Goal: Information Seeking & Learning: Check status

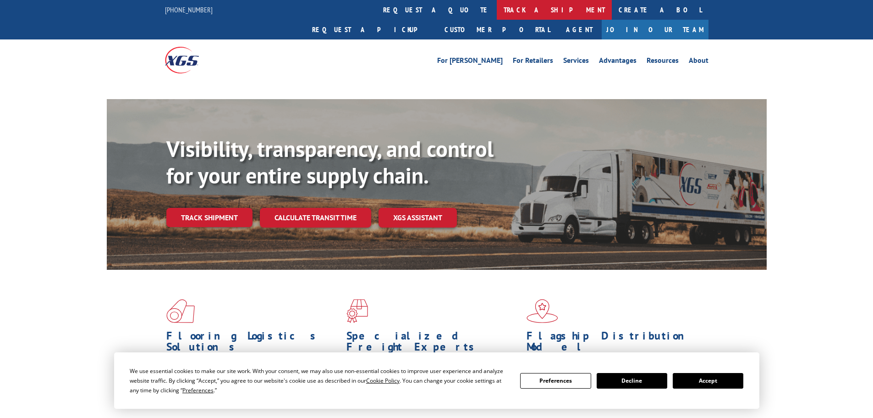
click at [497, 9] on link "track a shipment" at bounding box center [554, 10] width 115 height 20
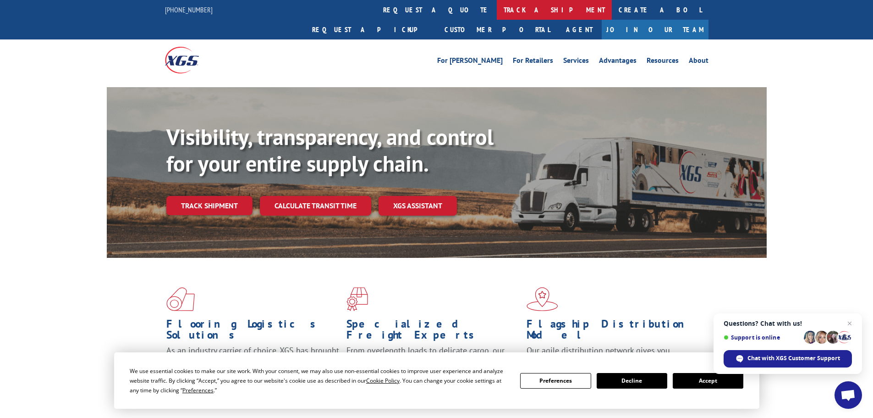
click at [497, 8] on link "track a shipment" at bounding box center [554, 10] width 115 height 20
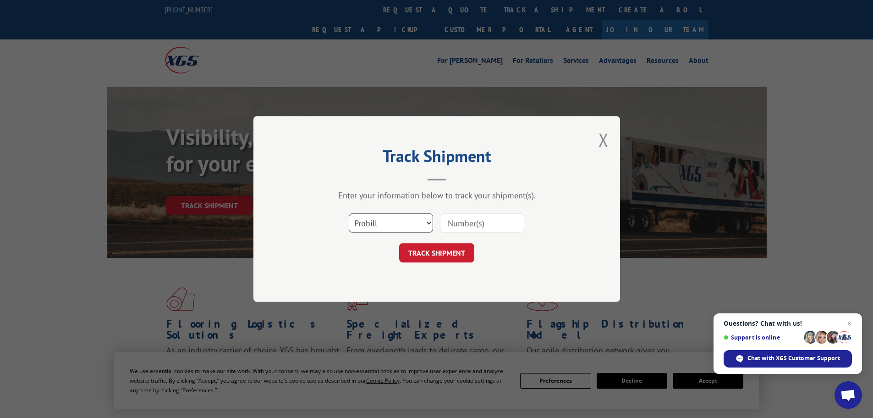
click at [385, 224] on select "Select category... Probill BOL PO" at bounding box center [391, 222] width 84 height 19
select select "po"
click at [349, 213] on select "Select category... Probill BOL PO" at bounding box center [391, 222] width 84 height 19
drag, startPoint x: 454, startPoint y: 234, endPoint x: 459, endPoint y: 220, distance: 14.6
click at [454, 231] on div "Select category... Probill BOL PO" at bounding box center [436, 223] width 275 height 30
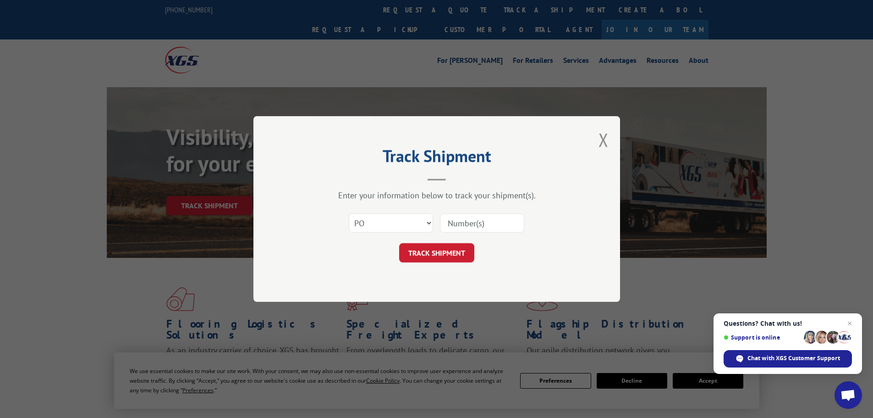
click at [460, 217] on input at bounding box center [482, 222] width 84 height 19
type input "40536192"
click at [399, 243] on button "TRACK SHIPMENT" at bounding box center [436, 252] width 75 height 19
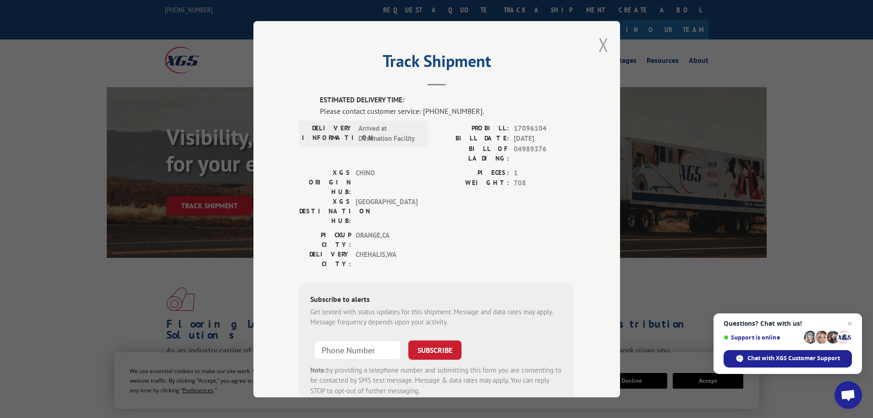
click at [599, 46] on button "Close modal" at bounding box center [604, 45] width 10 height 24
